Goal: Navigation & Orientation: Find specific page/section

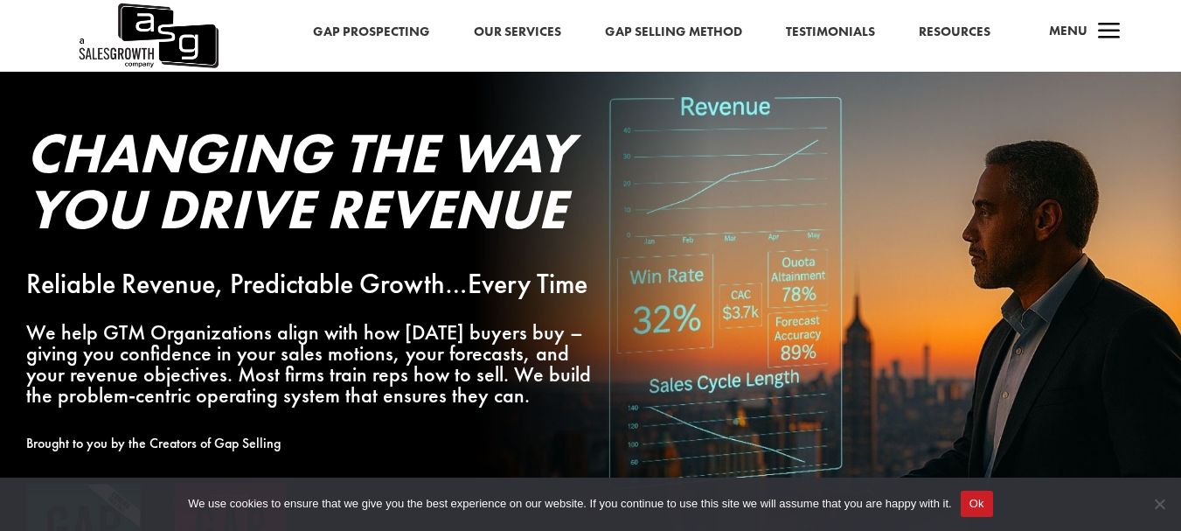
click at [1102, 28] on span "a" at bounding box center [1109, 32] width 35 height 35
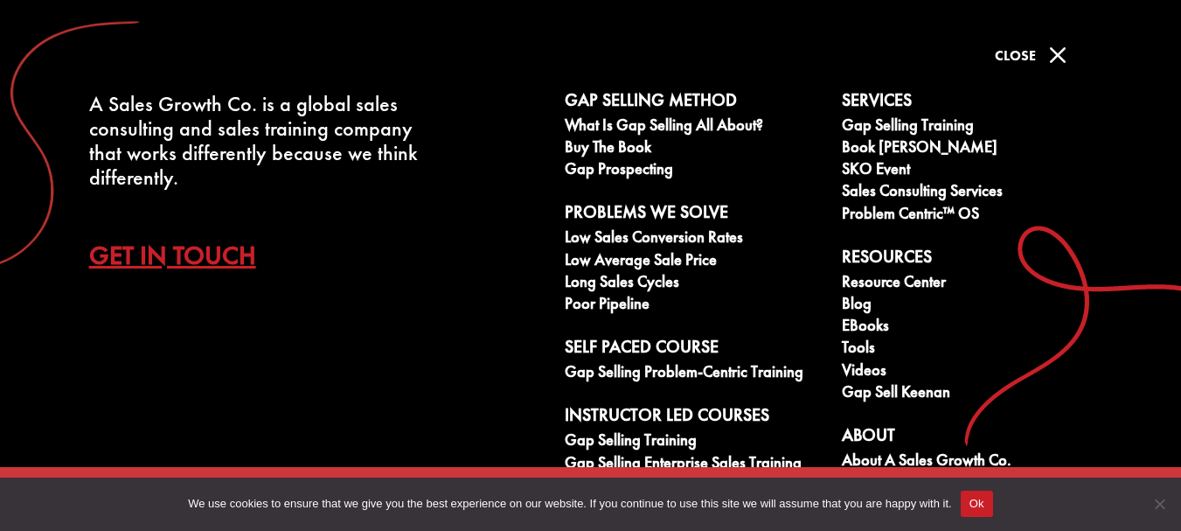
scroll to position [1317, 0]
click at [1056, 49] on span "M" at bounding box center [1057, 55] width 35 height 35
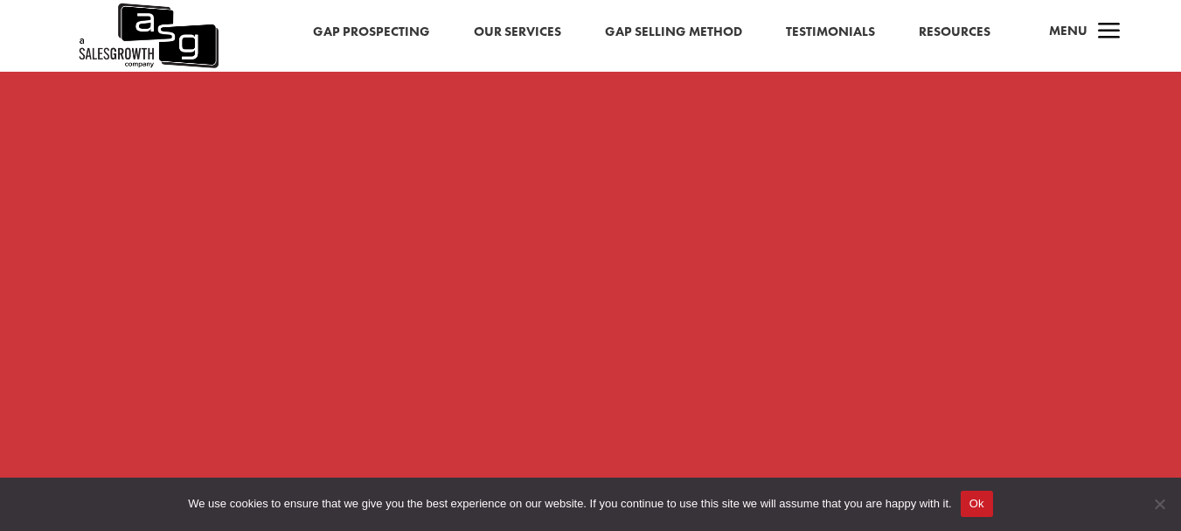
click at [969, 26] on link "Resources" at bounding box center [955, 32] width 72 height 23
